Goal: Task Accomplishment & Management: Use online tool/utility

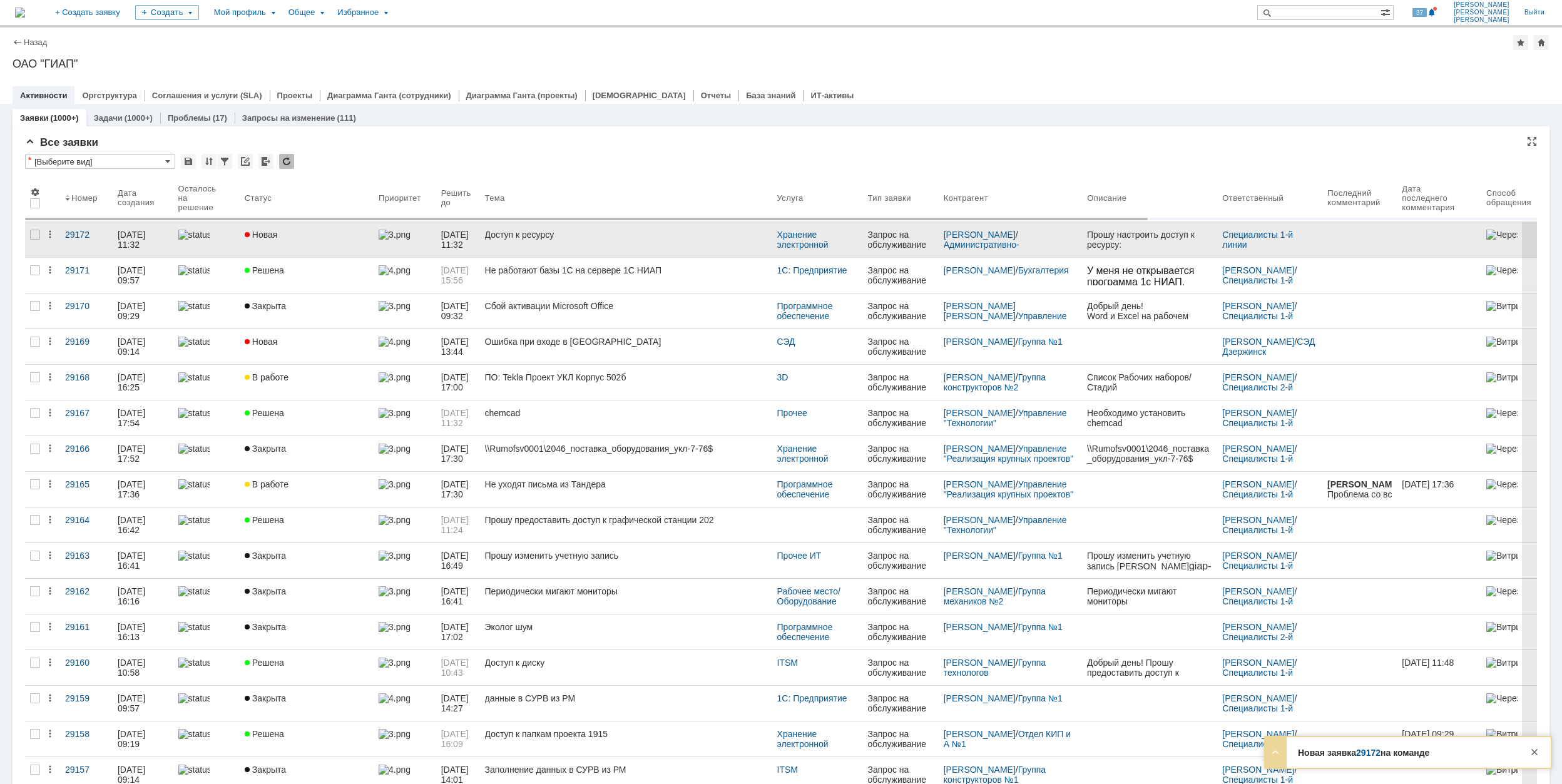
click at [329, 236] on div "Новая" at bounding box center [307, 235] width 124 height 10
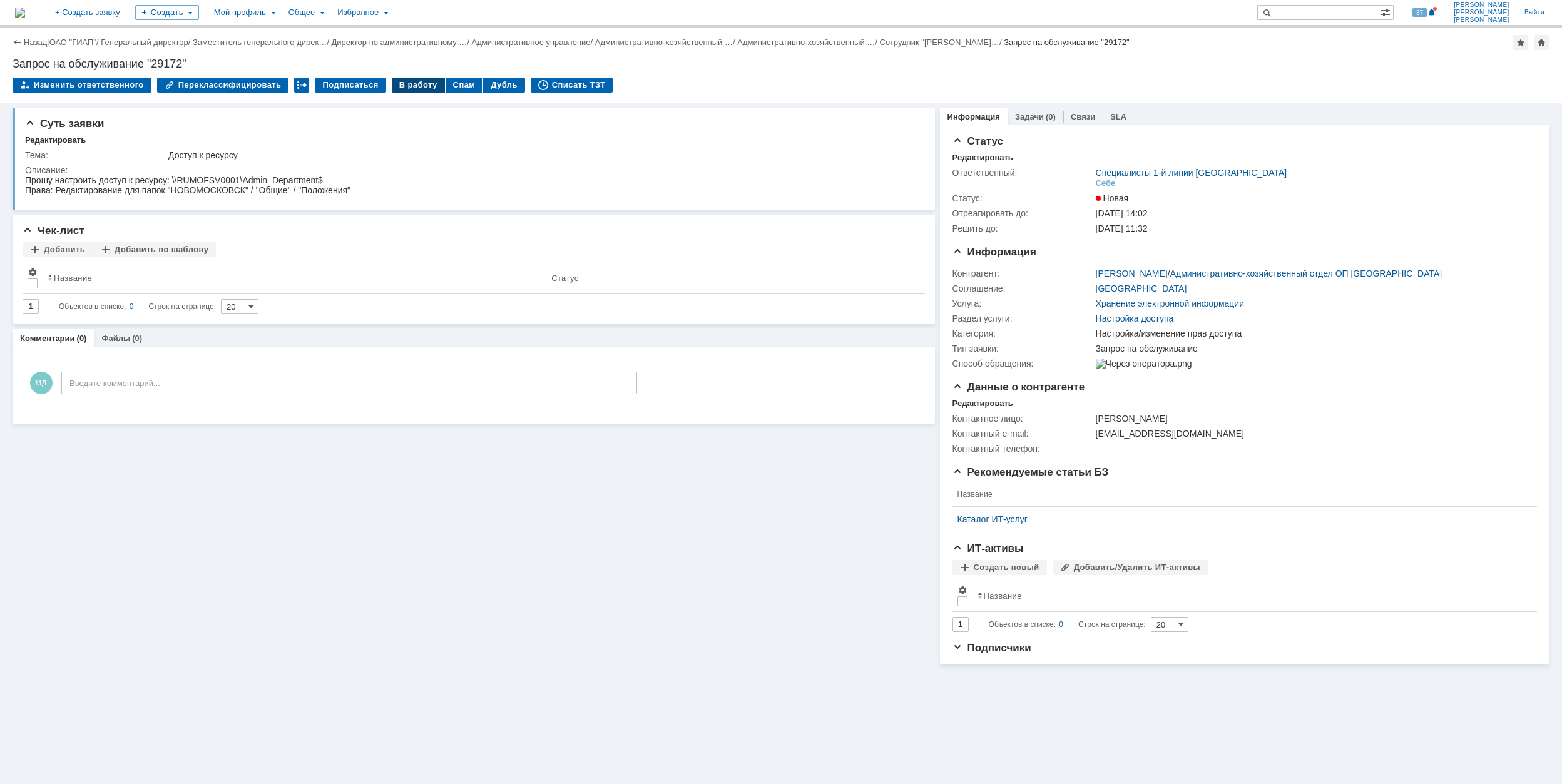
click at [407, 84] on div "В работу" at bounding box center [418, 85] width 53 height 15
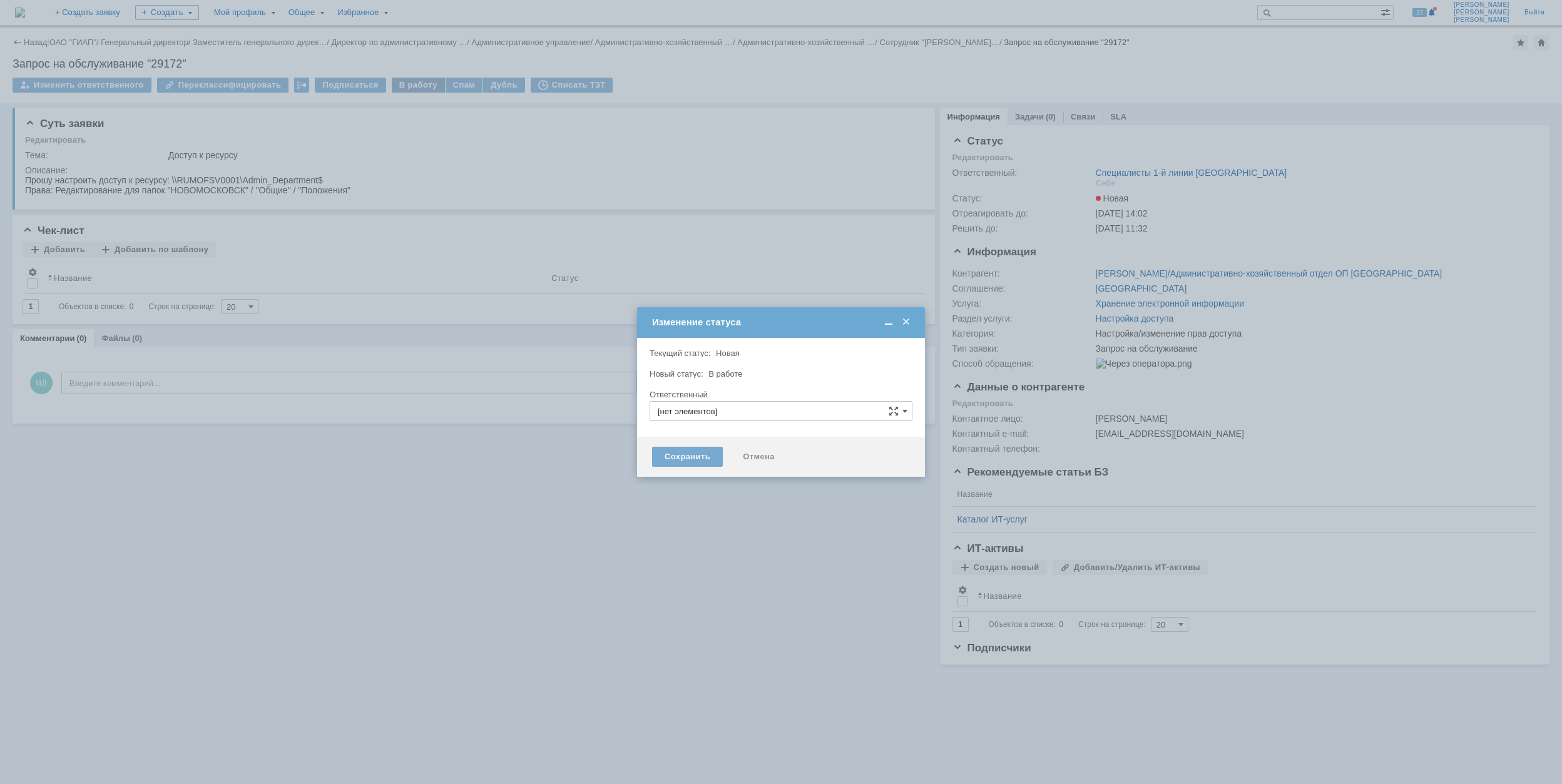
type input "Специалисты 1-й линии [GEOGRAPHIC_DATA]"
type input "Настройка/изменение прав доступа"
type input "[PERSON_NAME]"
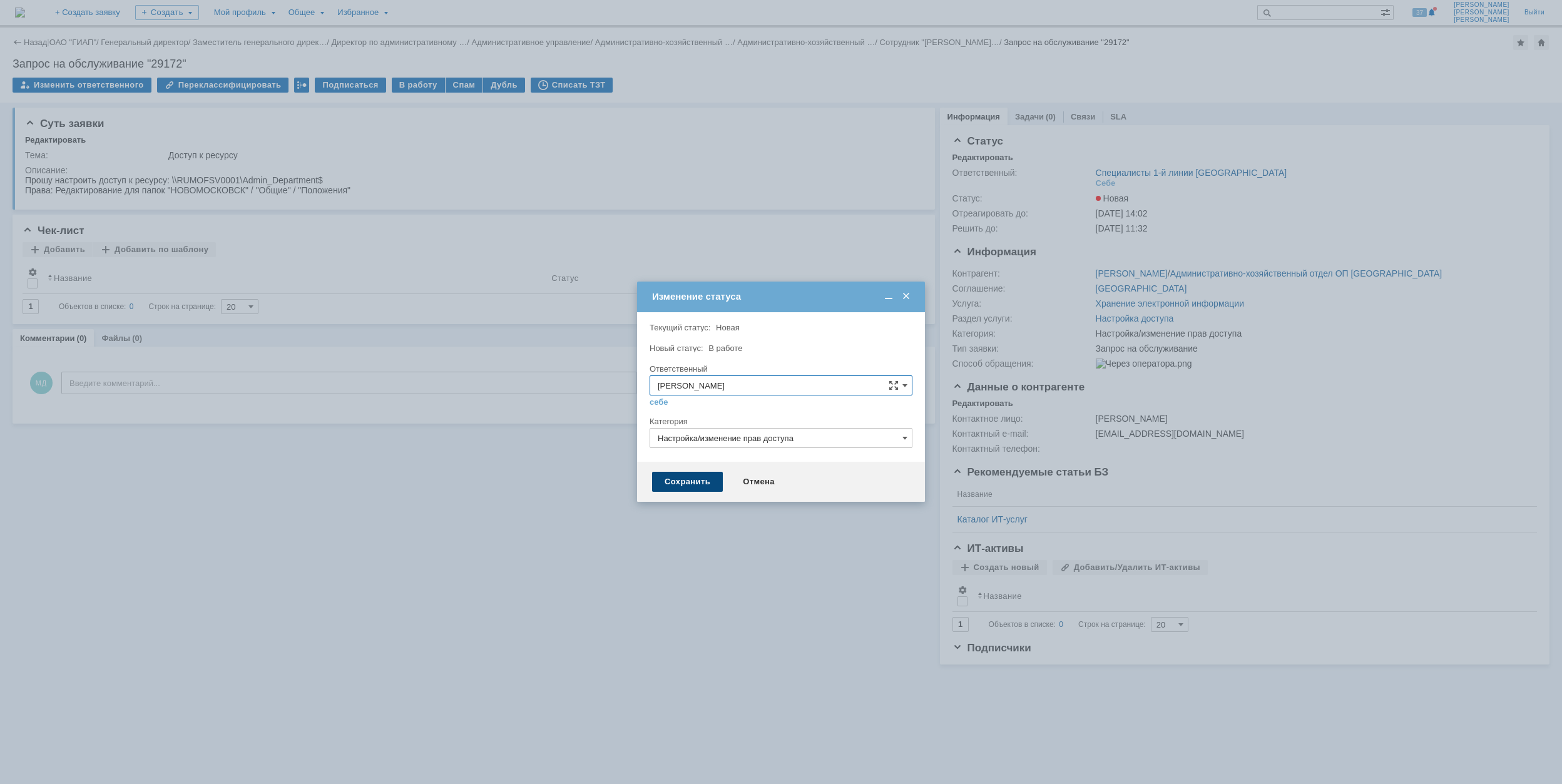
click at [697, 485] on div "Сохранить" at bounding box center [687, 481] width 71 height 20
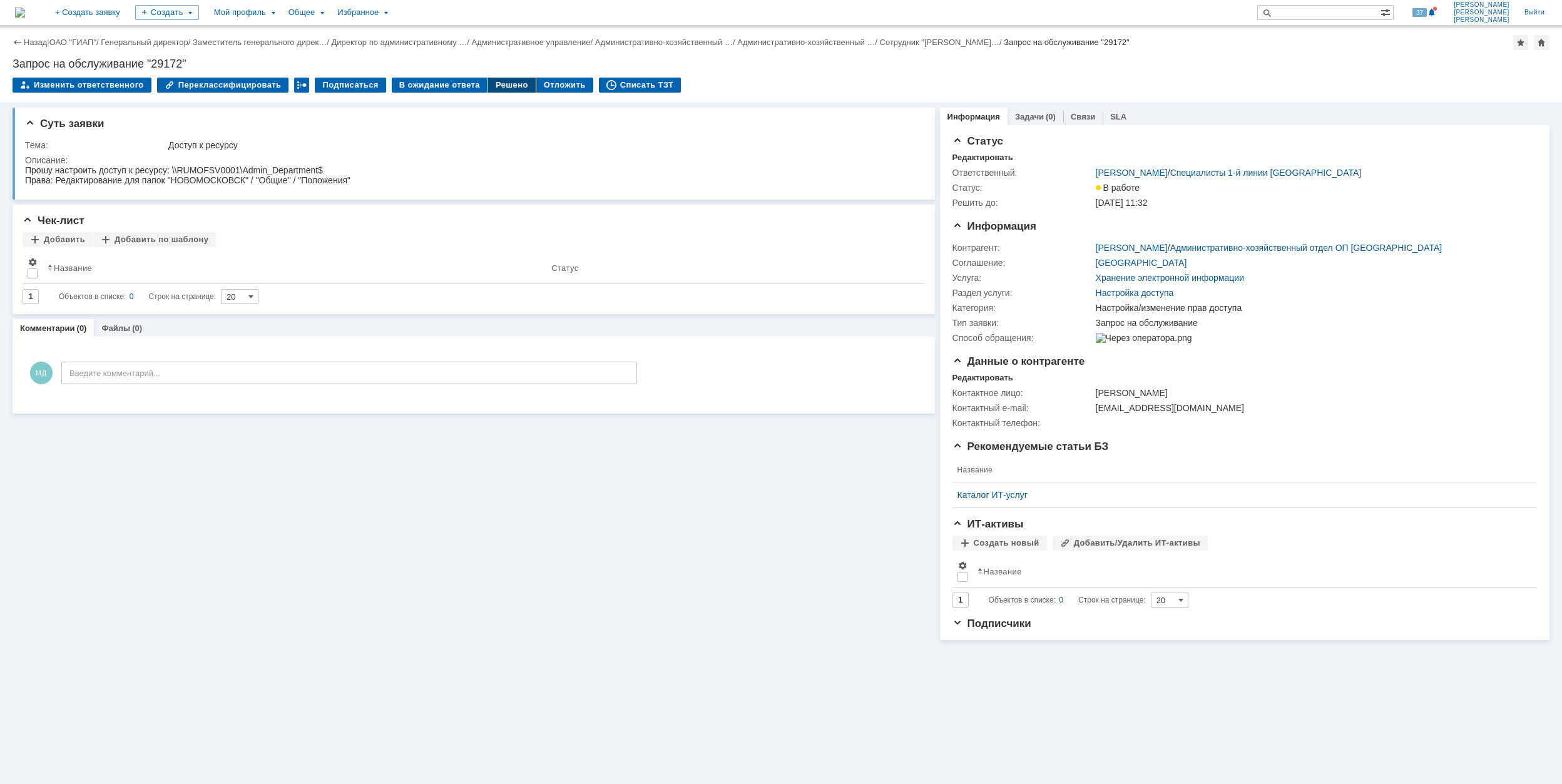
click at [496, 78] on div "Решено" at bounding box center [511, 85] width 47 height 15
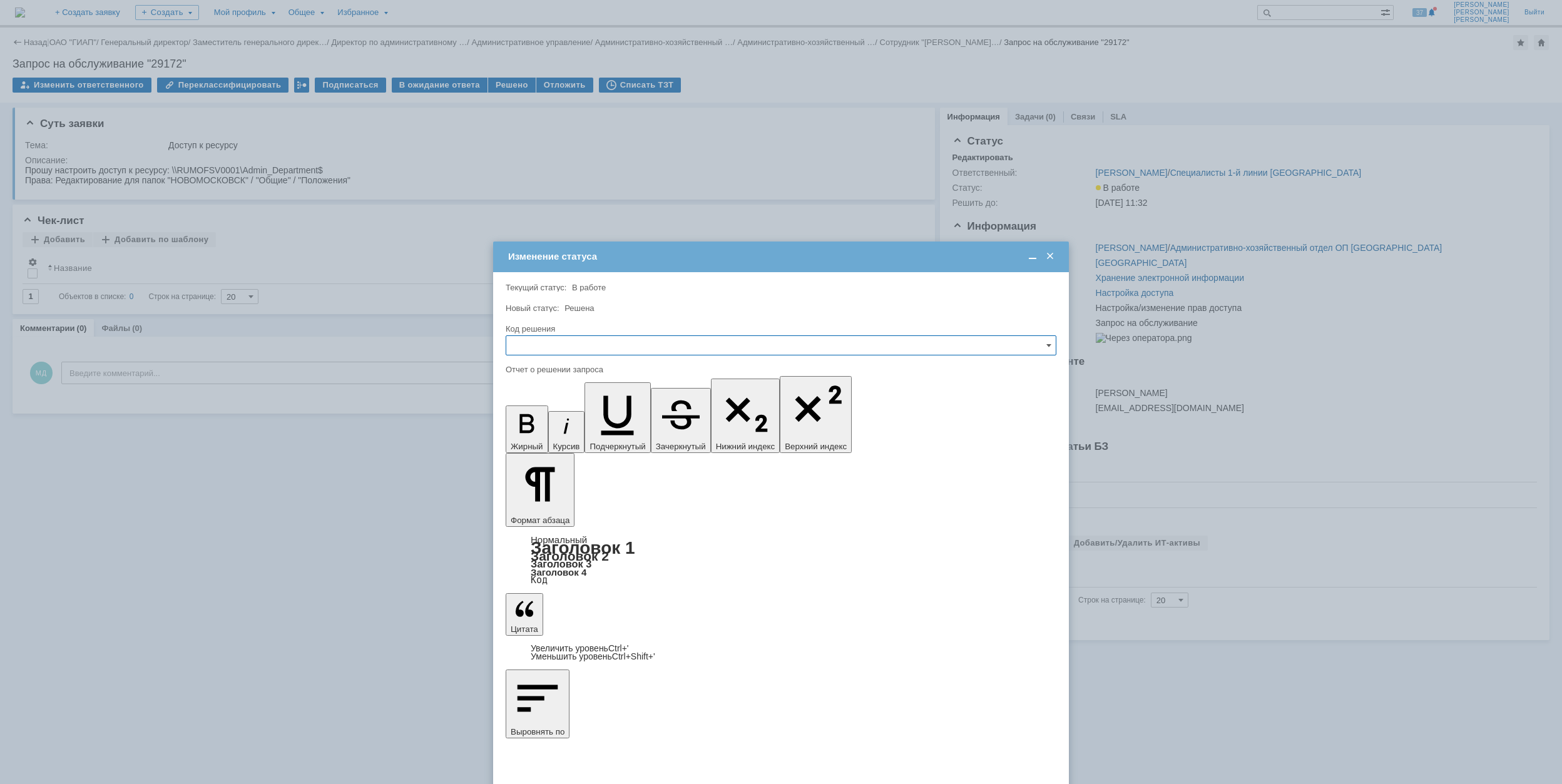
click at [729, 352] on input "text" at bounding box center [781, 345] width 551 height 20
drag, startPoint x: 680, startPoint y: 442, endPoint x: 679, endPoint y: 427, distance: 15.0
click at [679, 427] on div "[не указано] Не воспроизводится Отклонено Решено Спам Дубль" at bounding box center [781, 420] width 549 height 124
click at [679, 427] on span "Решено" at bounding box center [781, 430] width 535 height 10
type input "Решено"
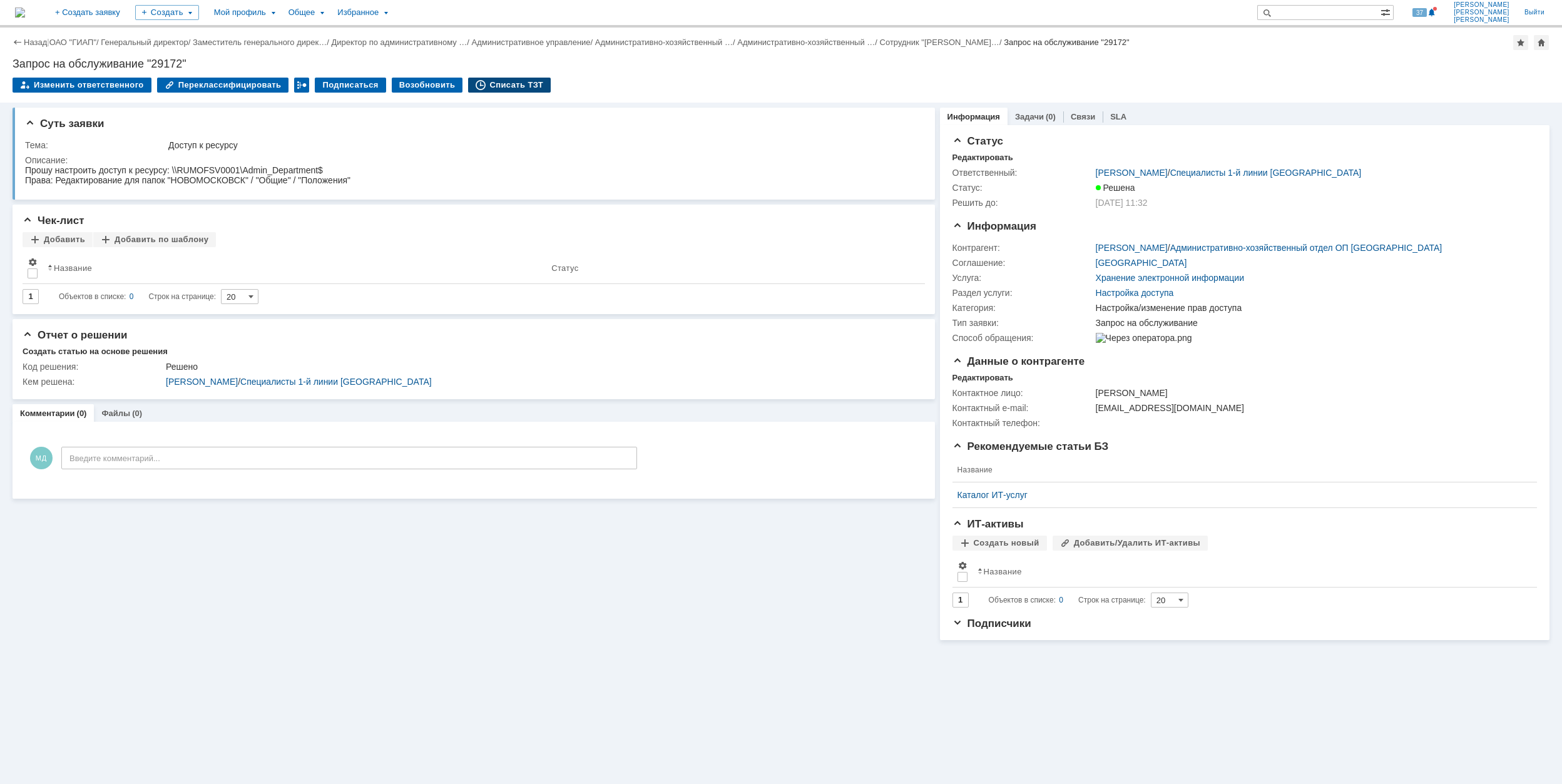
click at [505, 86] on div "Списать ТЗТ" at bounding box center [510, 85] width 83 height 15
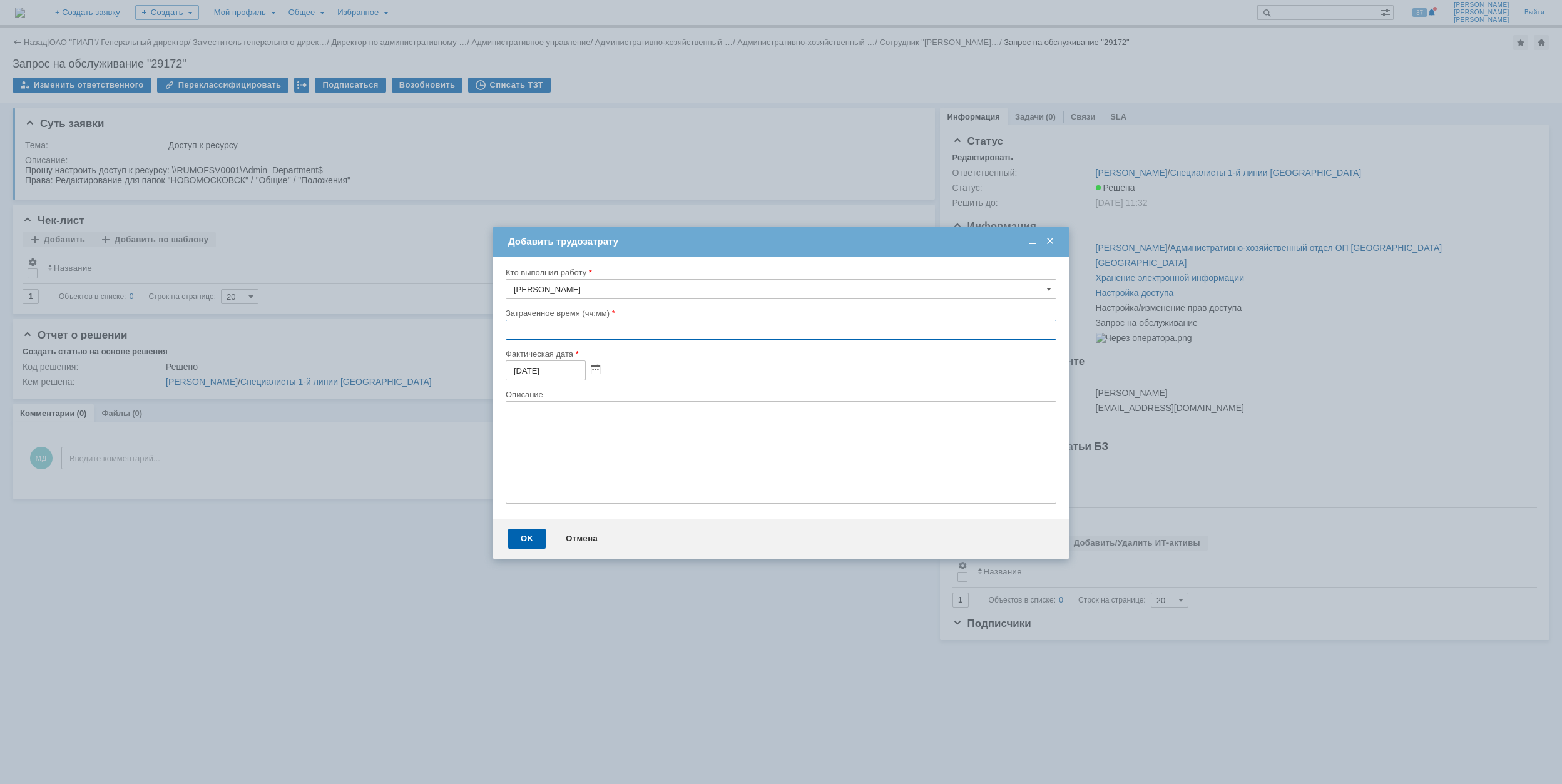
drag, startPoint x: 509, startPoint y: 331, endPoint x: 500, endPoint y: 325, distance: 10.8
click at [507, 331] on input "text" at bounding box center [781, 329] width 551 height 20
type input "00:30"
click at [517, 542] on div "OK" at bounding box center [527, 538] width 38 height 20
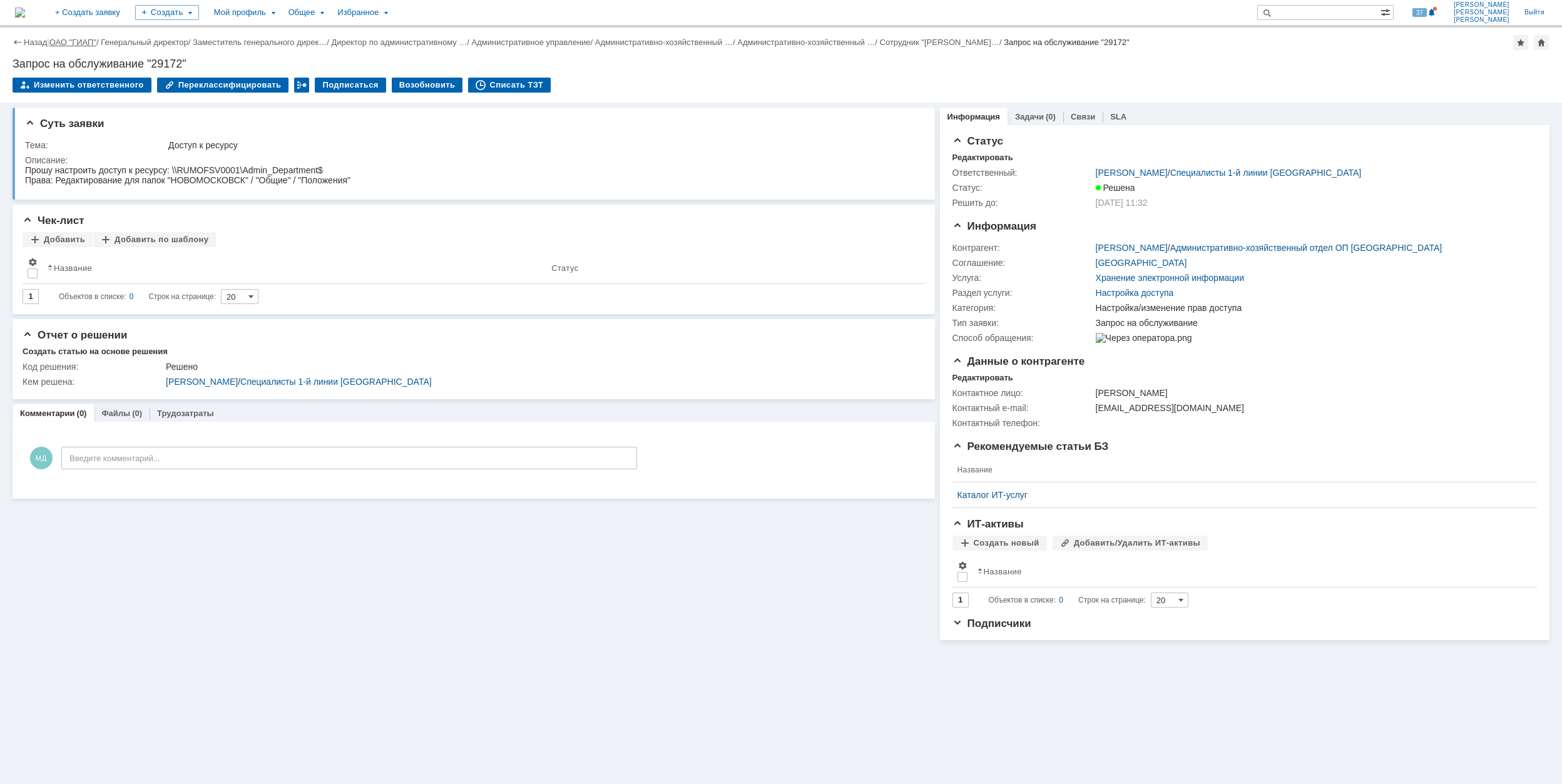
click at [74, 42] on link "ОАО "ГИАП"" at bounding box center [72, 42] width 47 height 9
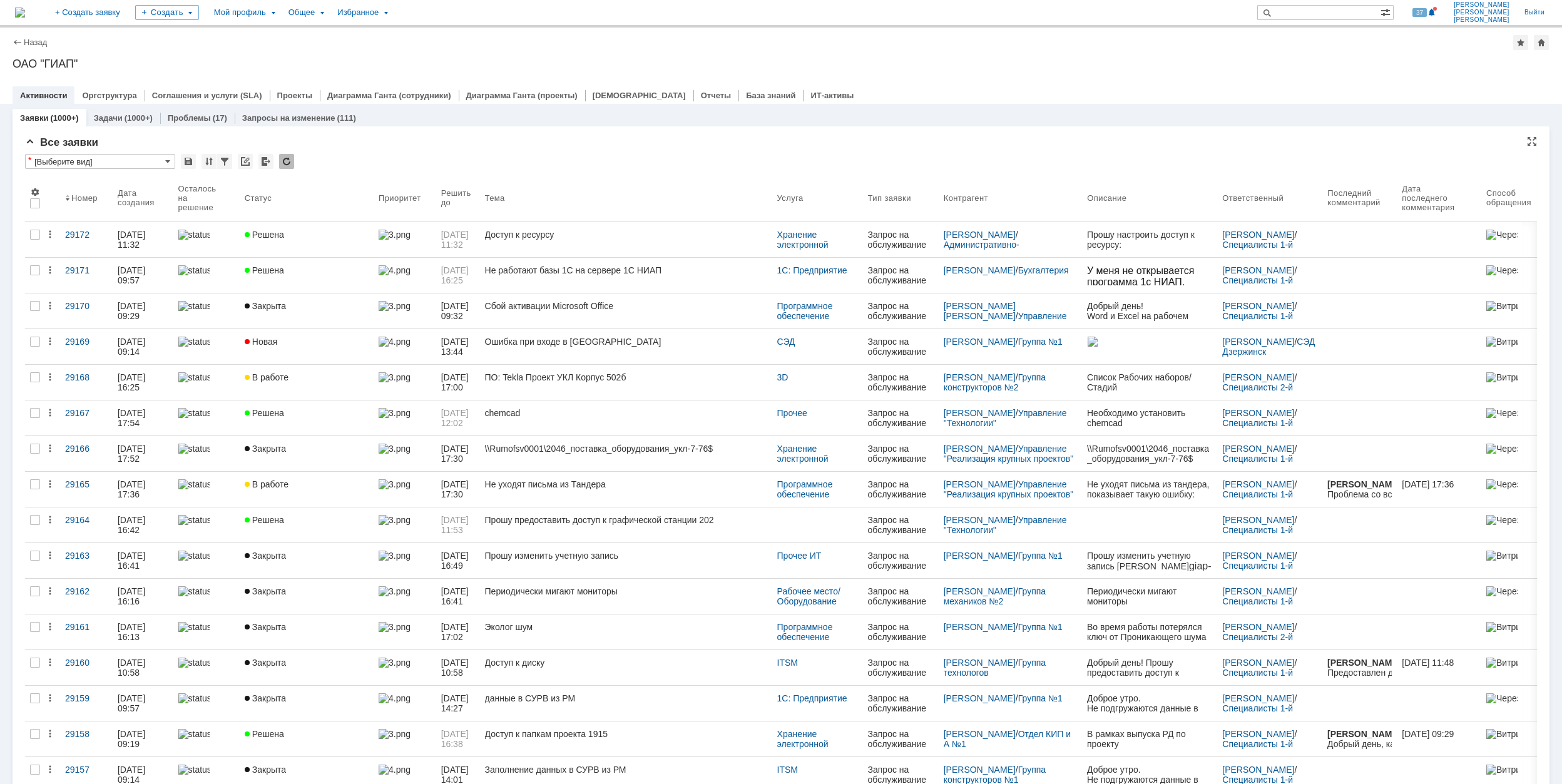
click at [311, 154] on div "* [Выберите вид]" at bounding box center [781, 161] width 1512 height 16
